Goal: Information Seeking & Learning: Learn about a topic

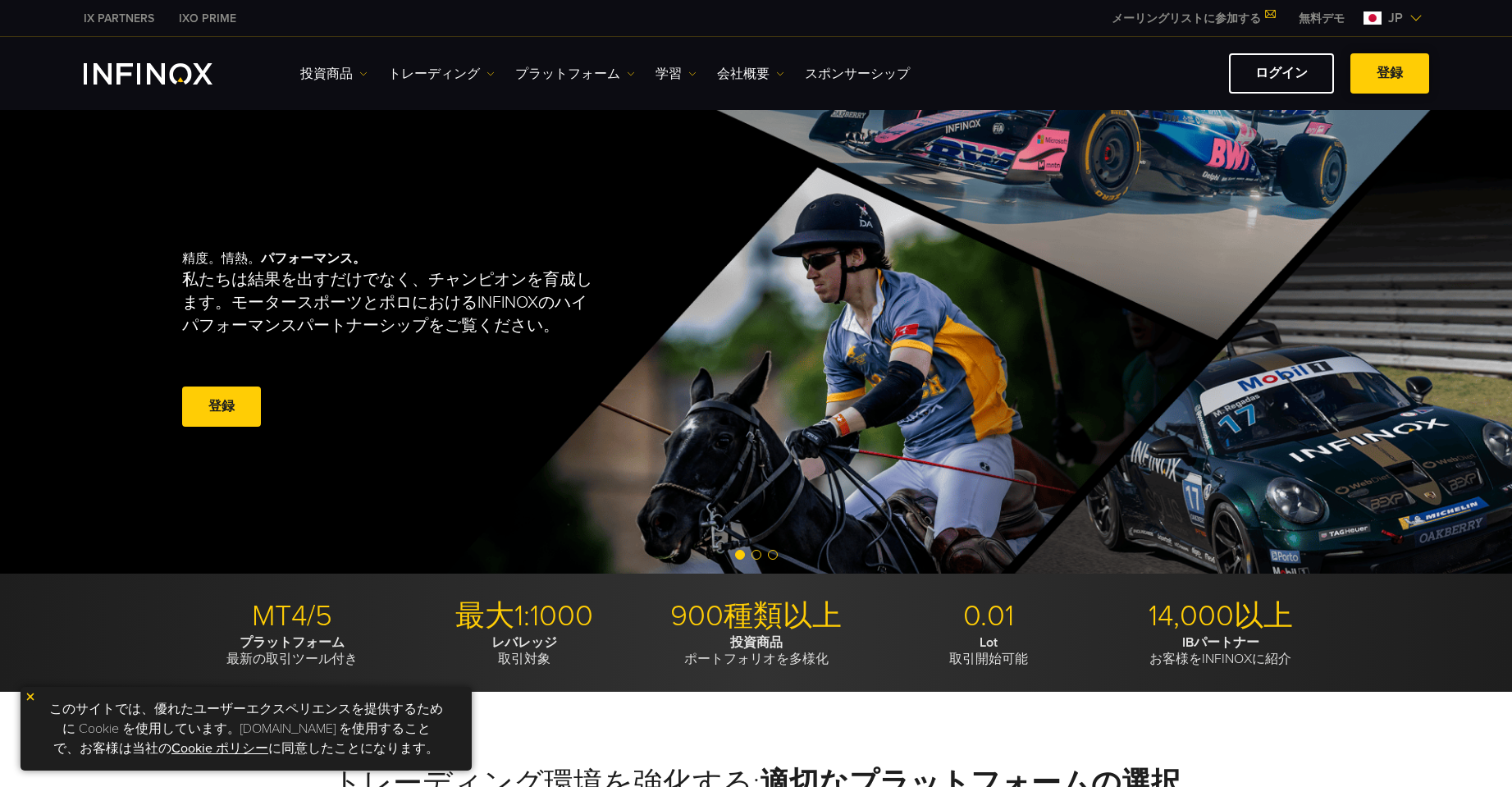
click at [1391, 72] on link "登録" at bounding box center [1390, 73] width 79 height 40
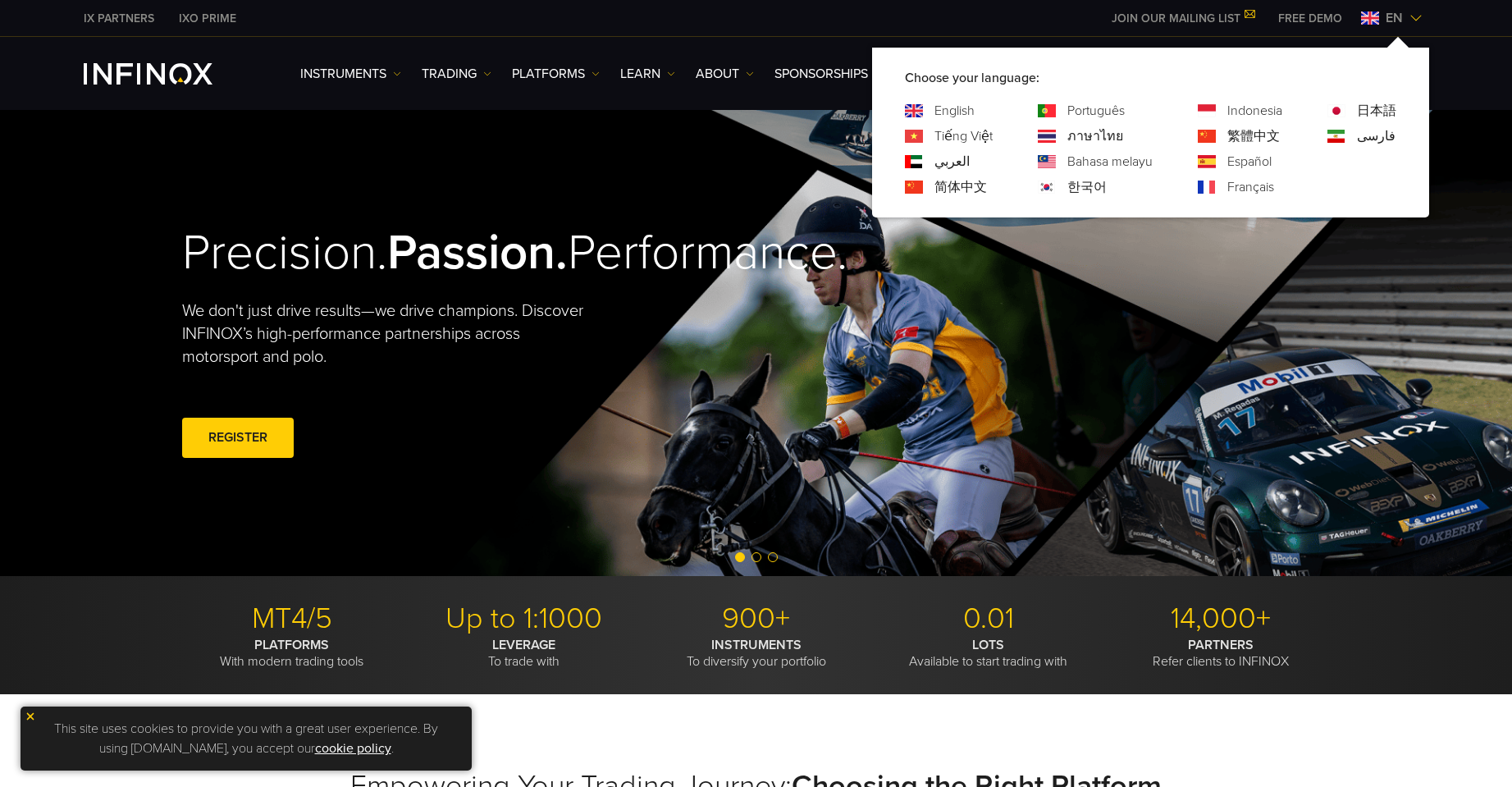
click at [1357, 106] on link "日本語" at bounding box center [1376, 111] width 39 height 20
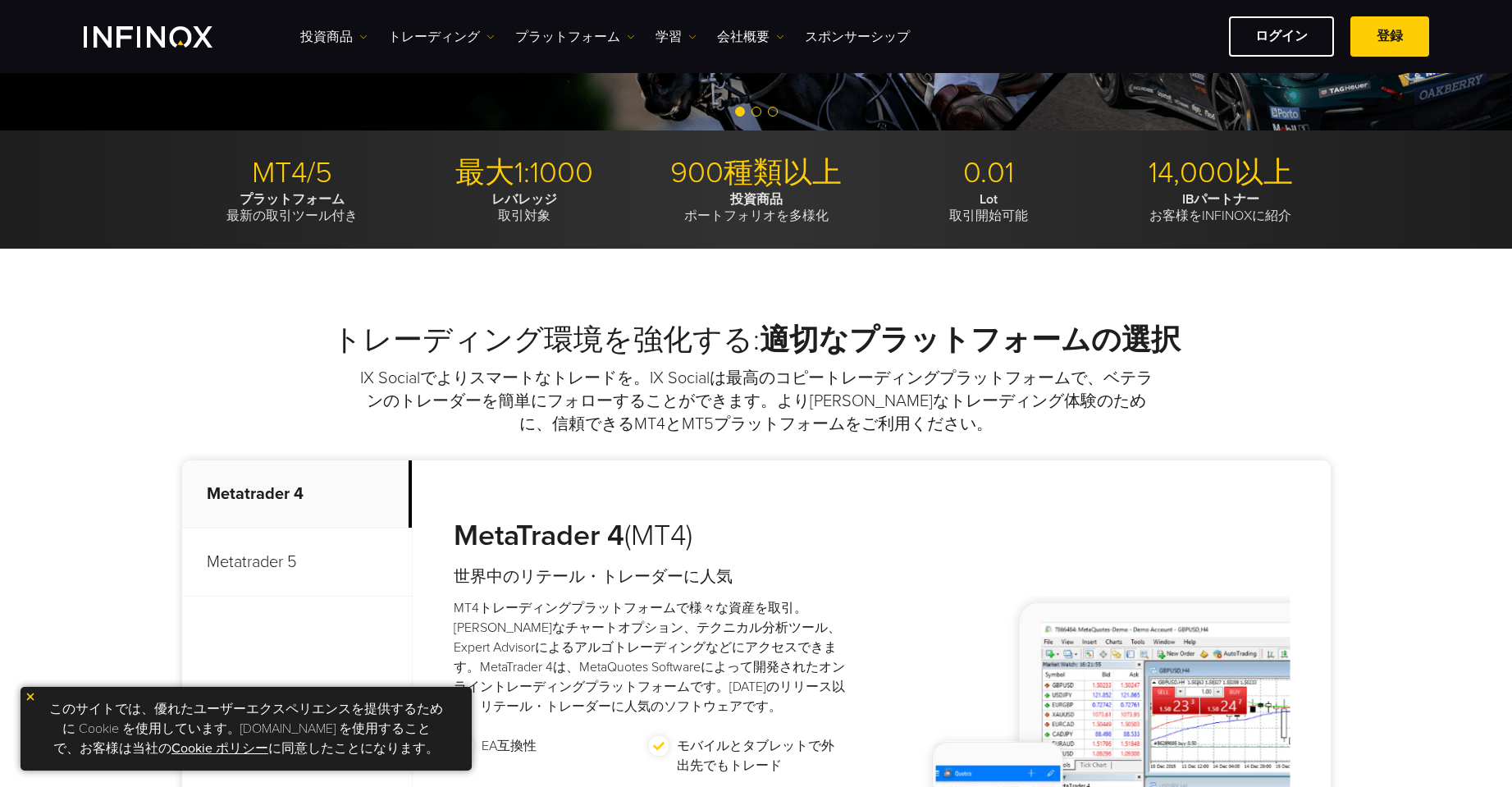
scroll to position [410, 0]
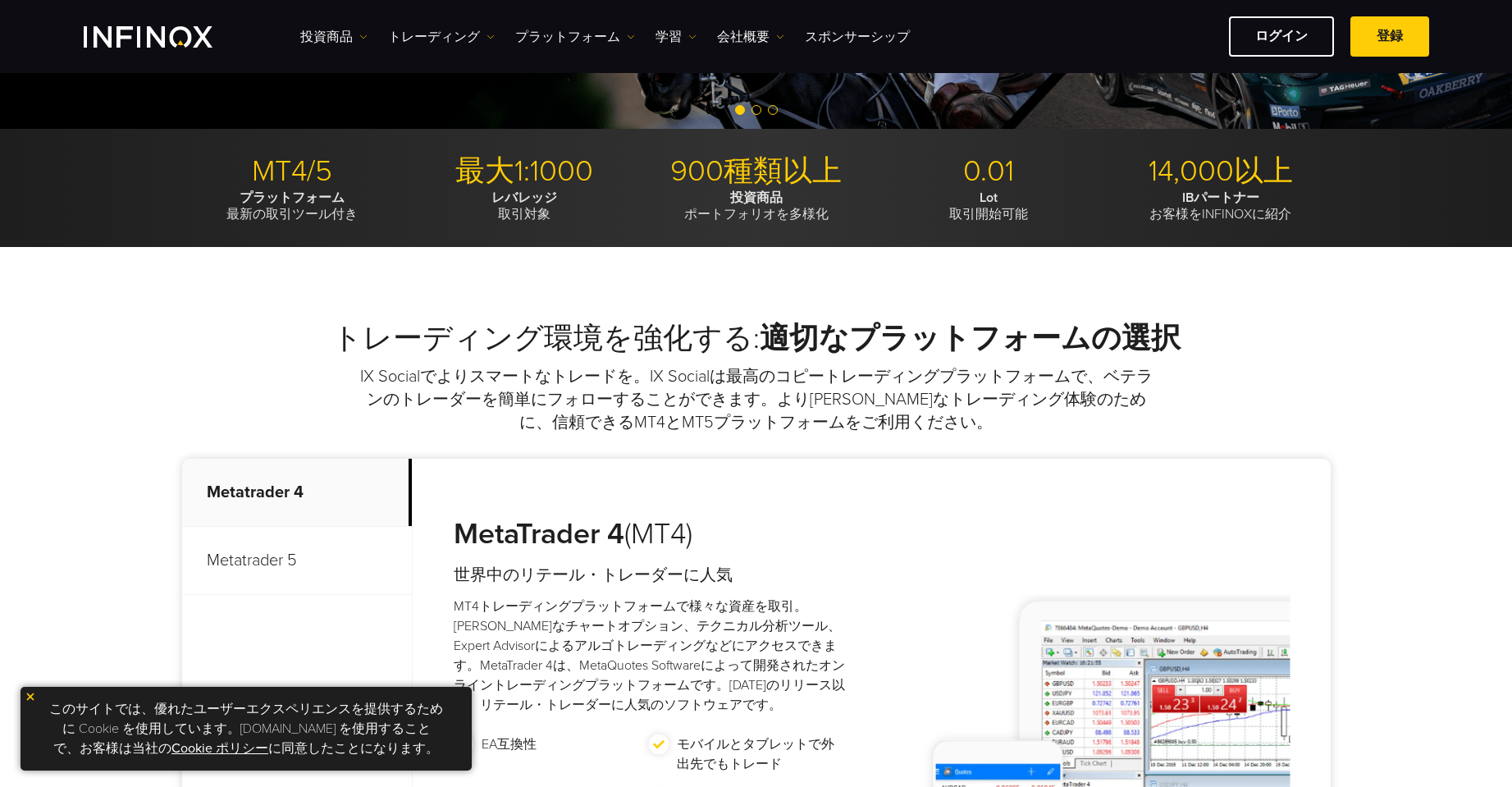
click at [522, 219] on p "レバレッジ 取引対象" at bounding box center [524, 206] width 219 height 33
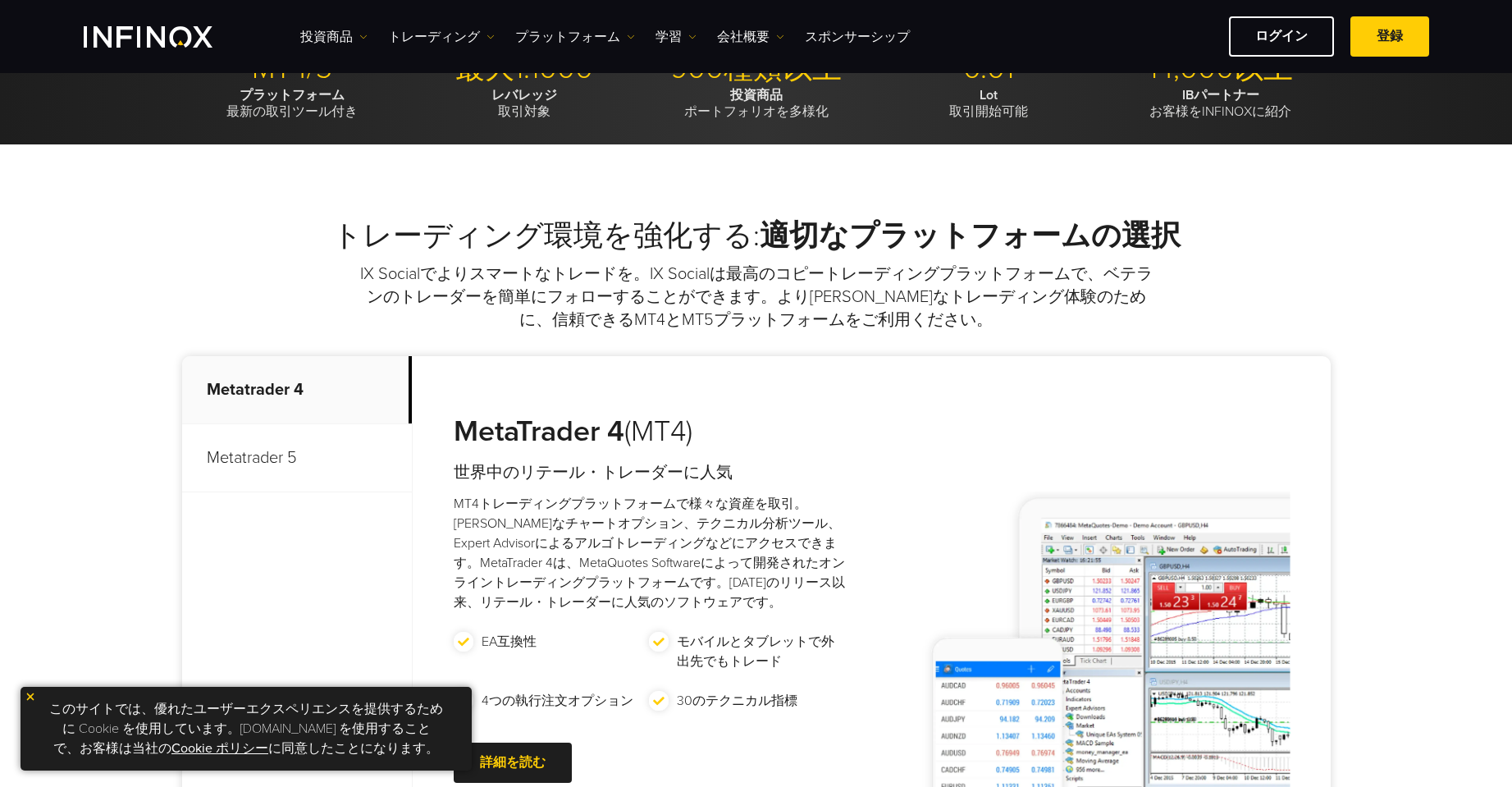
scroll to position [574, 0]
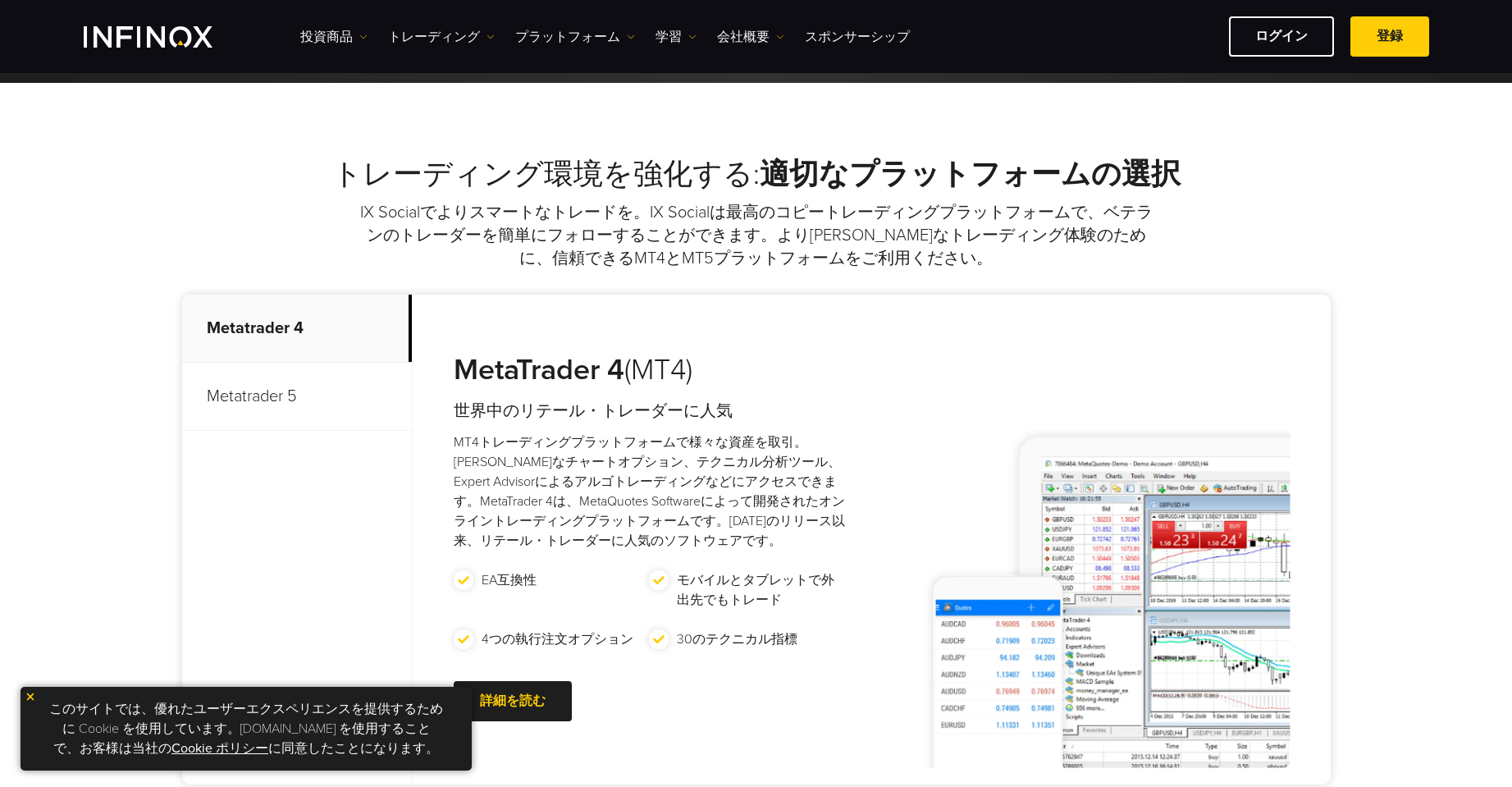
click at [284, 397] on p "Metatrader 5" at bounding box center [297, 396] width 229 height 68
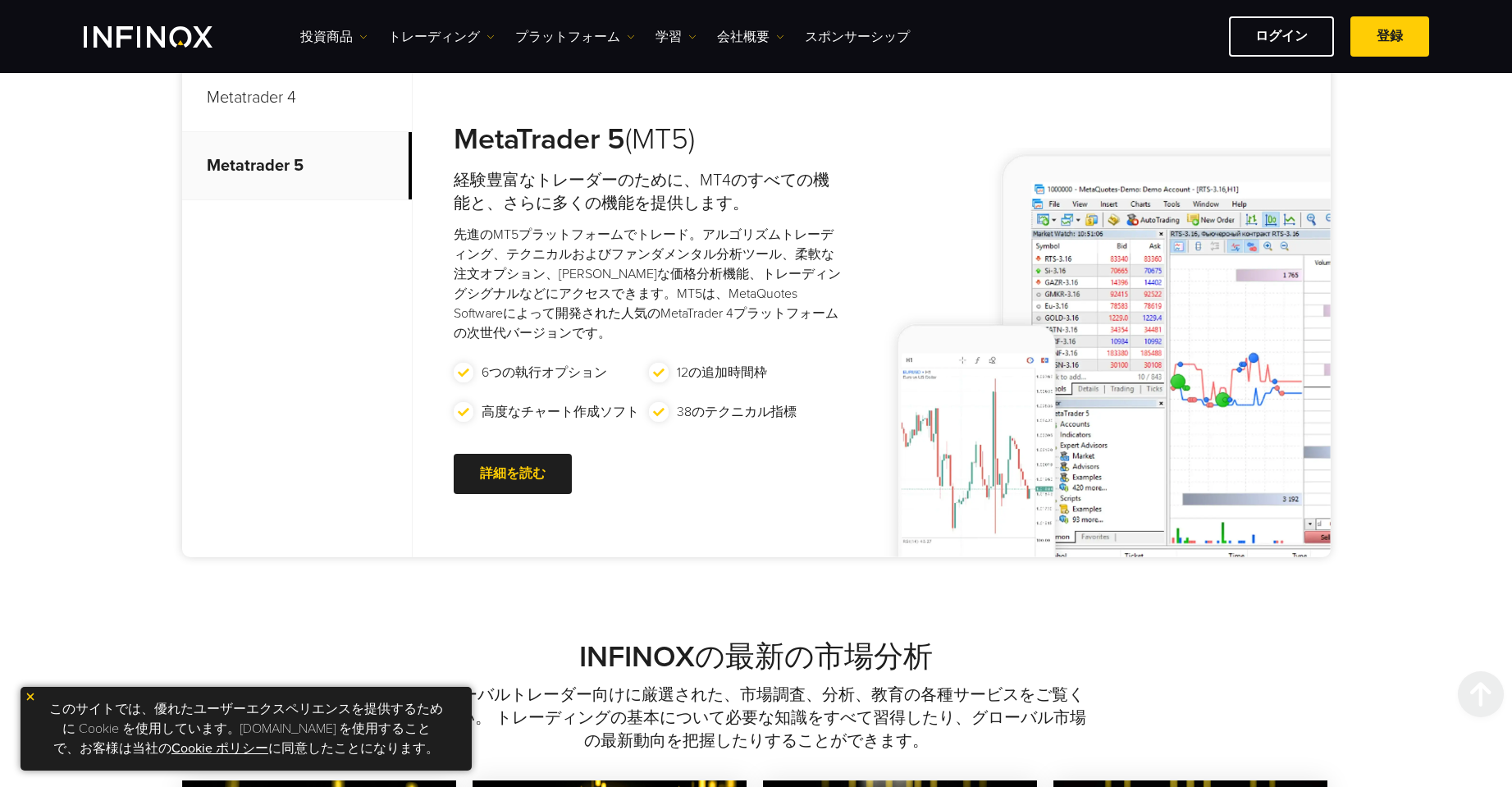
scroll to position [821, 0]
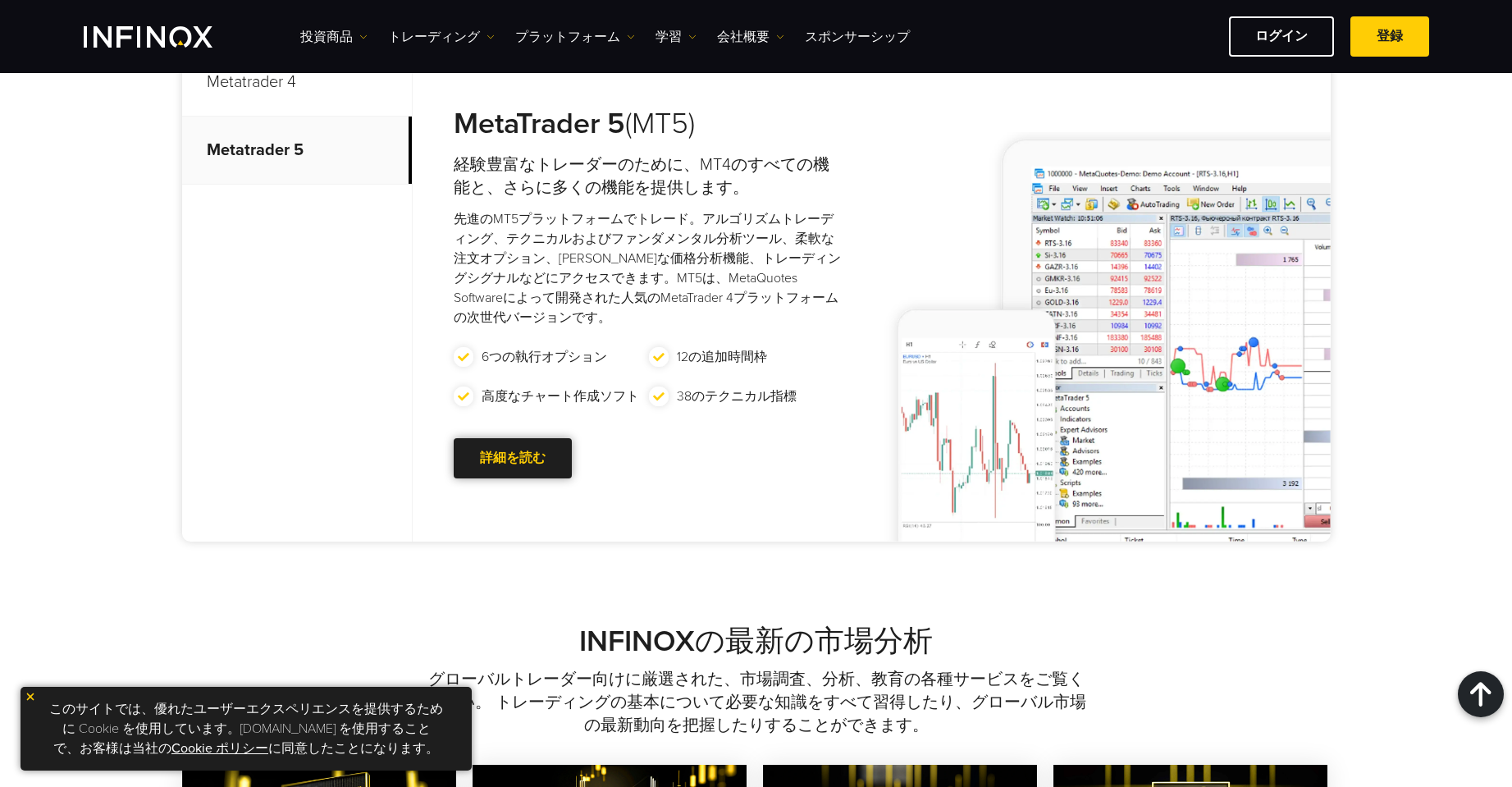
click at [520, 452] on link "詳細を読む Go to new page" at bounding box center [512, 458] width 118 height 40
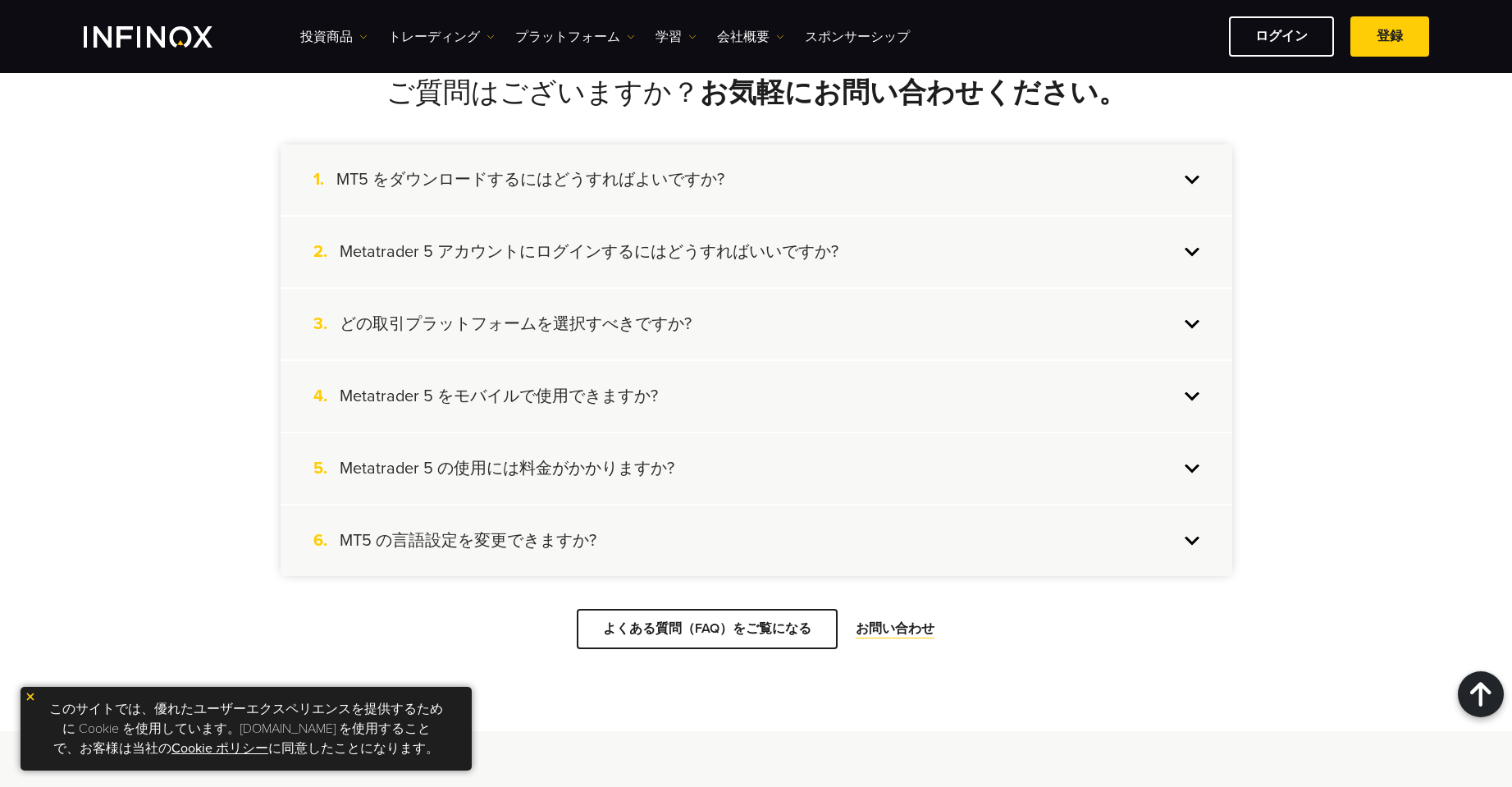
scroll to position [4512, 0]
